Goal: Information Seeking & Learning: Learn about a topic

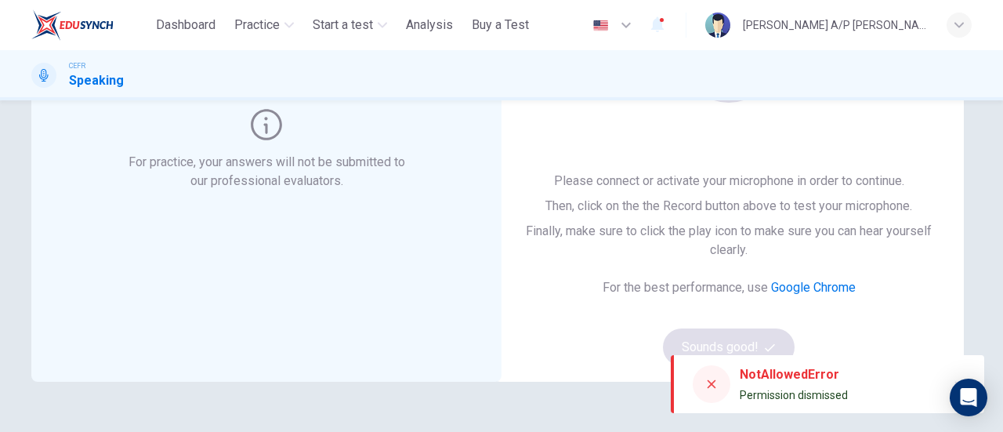
scroll to position [153, 0]
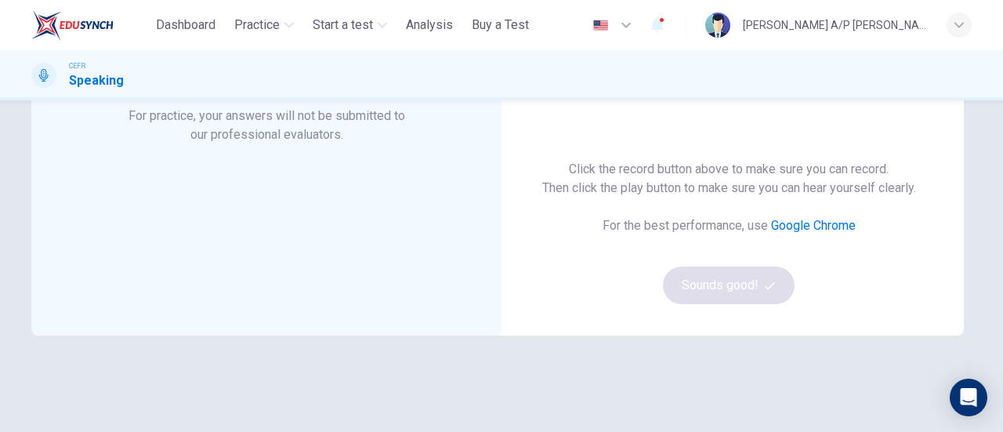
scroll to position [90, 0]
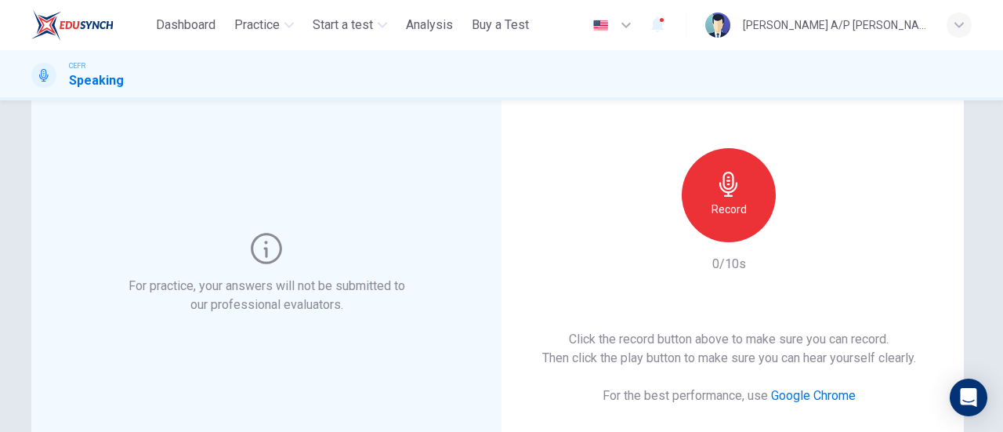
click at [712, 170] on div "Record" at bounding box center [728, 195] width 94 height 94
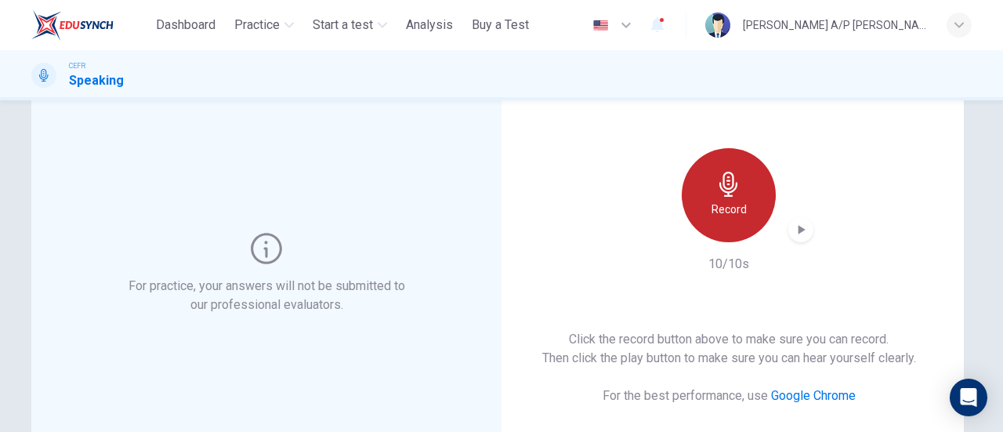
click at [716, 178] on icon "button" at bounding box center [728, 184] width 25 height 25
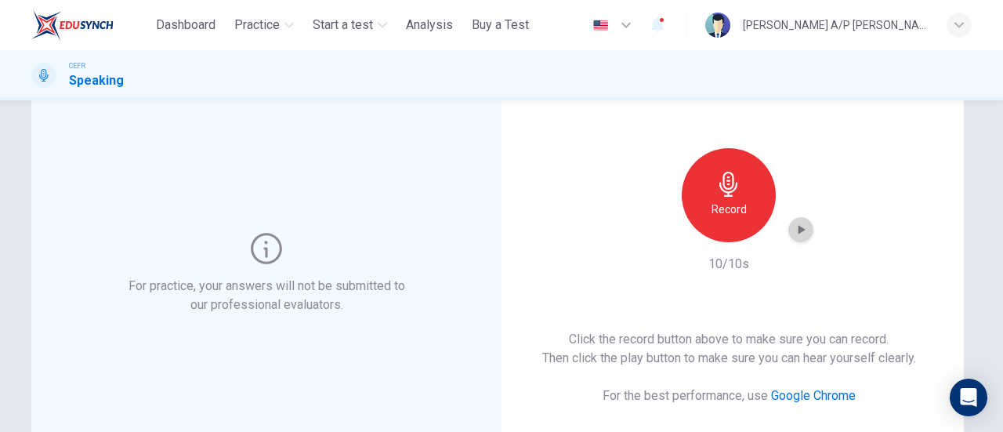
click at [798, 225] on icon "button" at bounding box center [801, 230] width 16 height 16
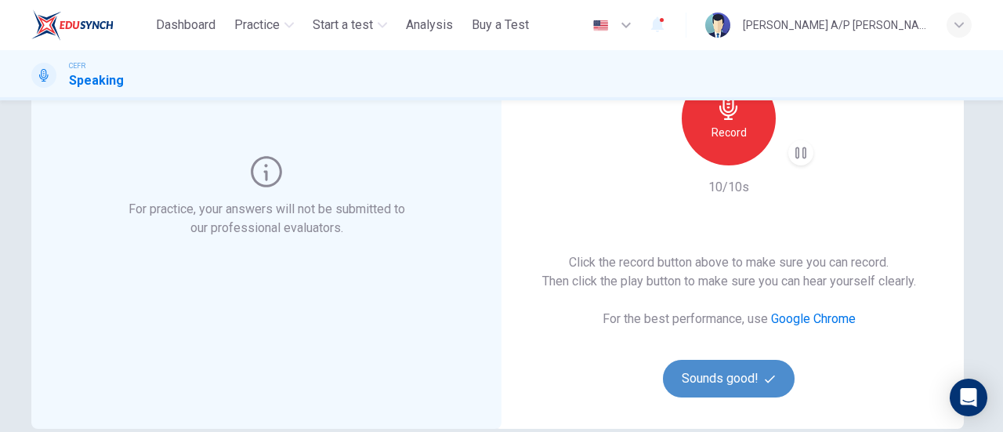
click at [719, 384] on button "Sounds good!" at bounding box center [729, 379] width 132 height 38
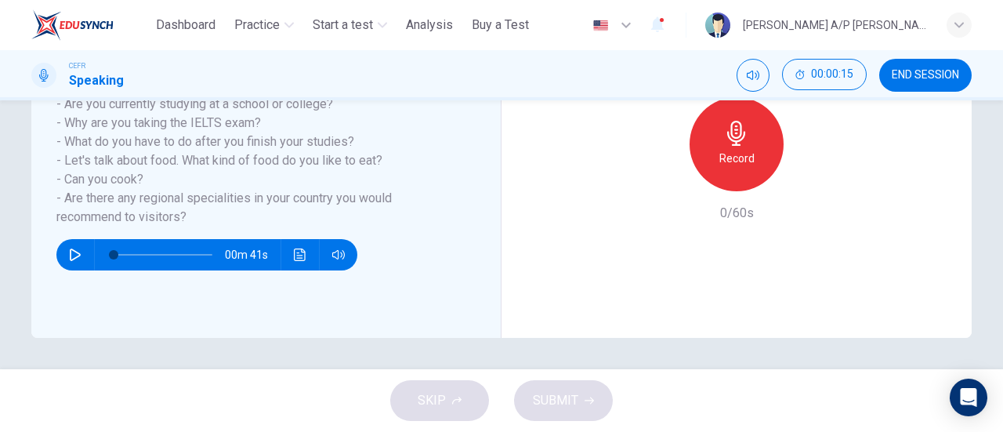
scroll to position [0, 0]
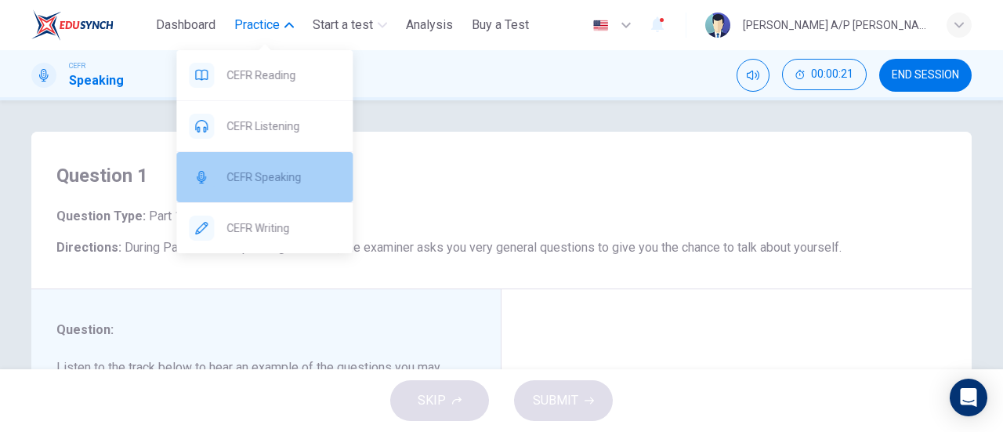
click at [262, 187] on div "CEFR Speaking" at bounding box center [264, 177] width 176 height 50
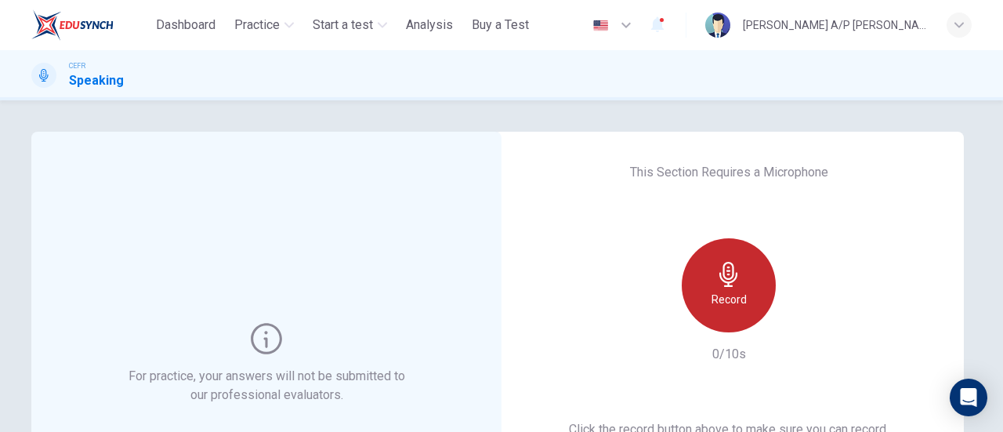
click at [710, 265] on div "Record" at bounding box center [728, 285] width 94 height 94
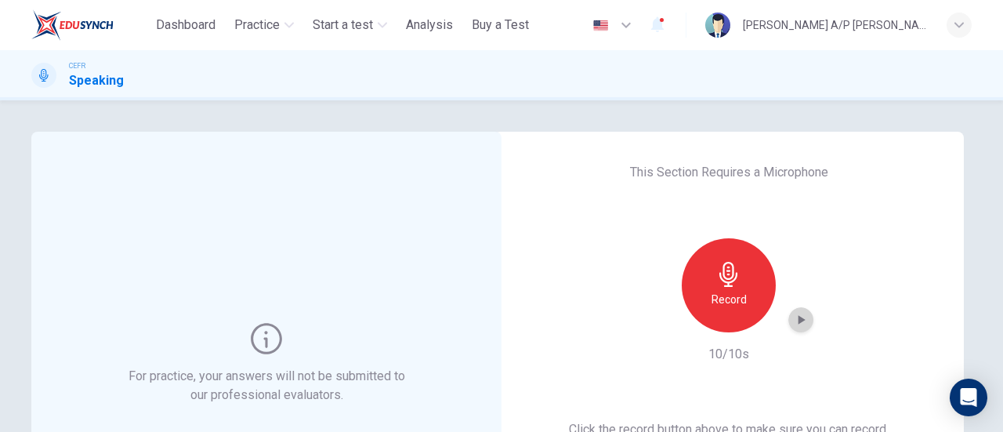
click at [794, 324] on icon "button" at bounding box center [801, 320] width 16 height 16
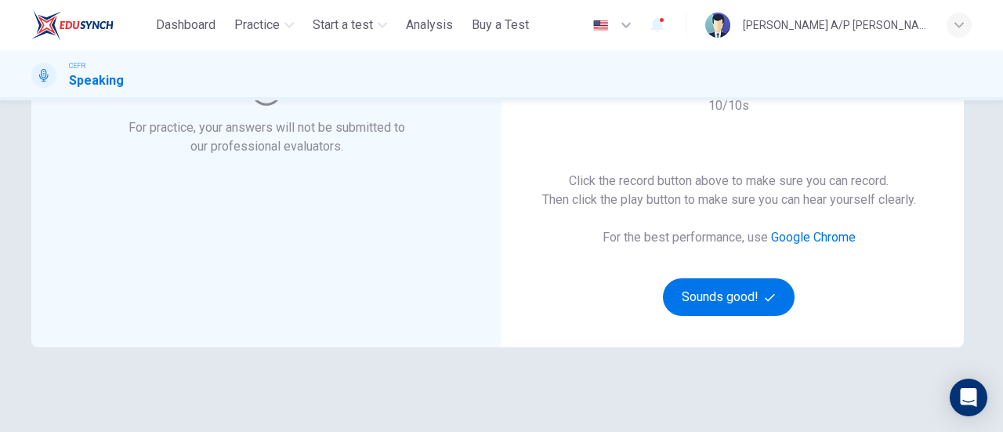
scroll to position [249, 0]
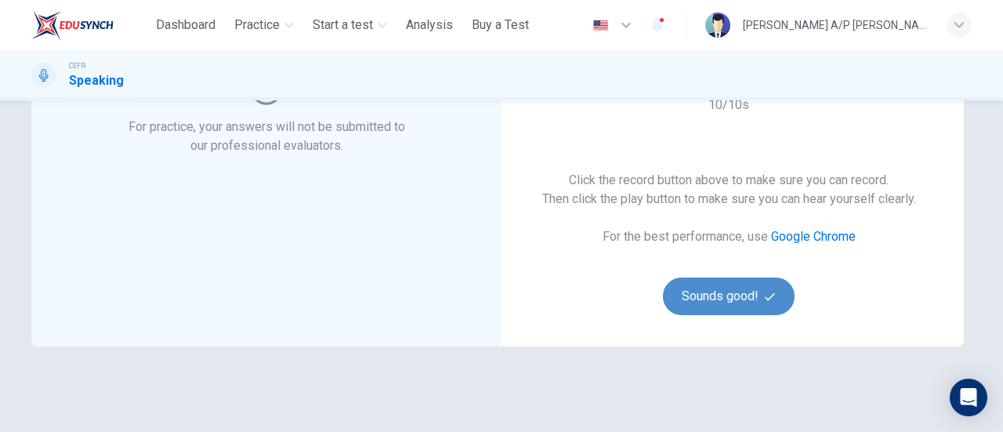
drag, startPoint x: 750, startPoint y: 277, endPoint x: 750, endPoint y: 287, distance: 9.4
click at [750, 287] on button "Sounds good!" at bounding box center [729, 296] width 132 height 38
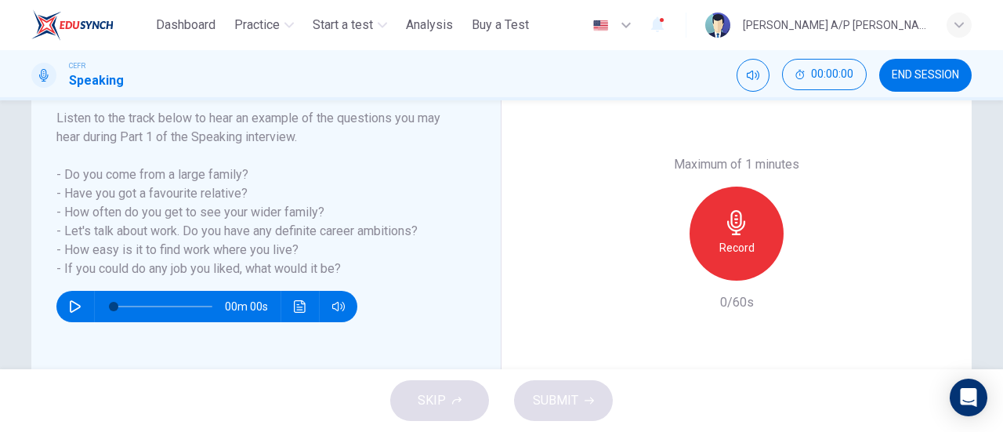
click at [750, 287] on div "Maximum of 1 minutes Record 0/60s" at bounding box center [736, 233] width 169 height 157
